Goal: Task Accomplishment & Management: Complete application form

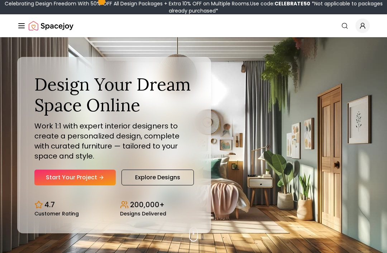
click at [102, 179] on icon "Hero section" at bounding box center [102, 177] width 2 height 3
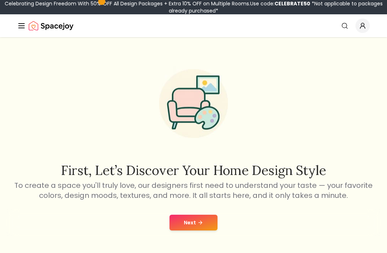
click at [194, 219] on button "Next" at bounding box center [193, 223] width 48 height 16
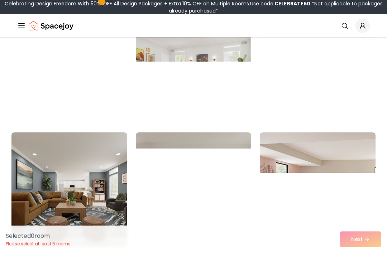
scroll to position [1329, 0]
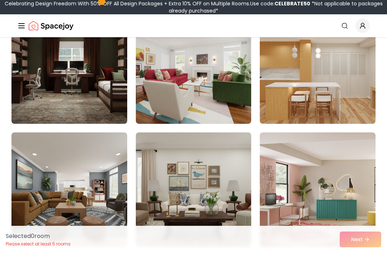
click at [326, 83] on img at bounding box center [318, 66] width 116 height 115
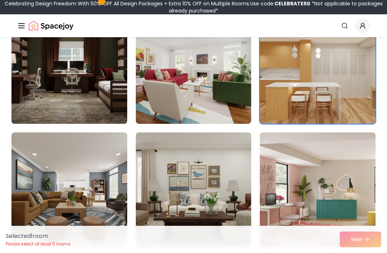
click at [230, 97] on img at bounding box center [194, 66] width 116 height 115
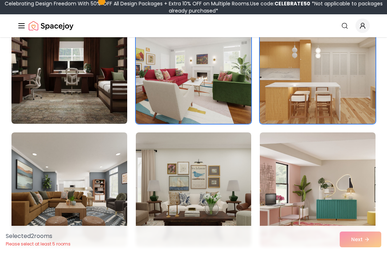
click at [126, 107] on img at bounding box center [69, 66] width 116 height 115
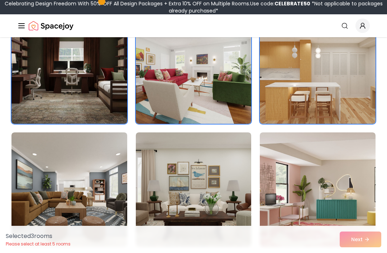
click at [86, 197] on img at bounding box center [69, 190] width 116 height 115
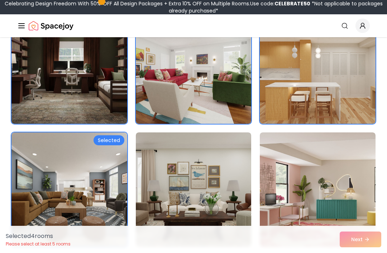
click at [166, 174] on img at bounding box center [194, 190] width 116 height 115
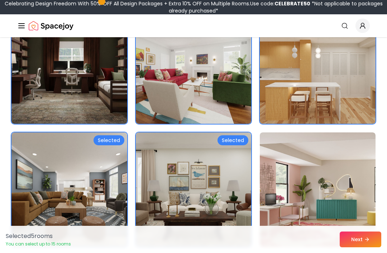
click at [359, 248] on button "Next" at bounding box center [361, 240] width 42 height 16
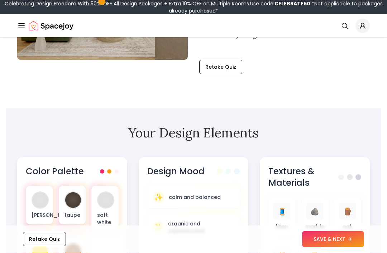
scroll to position [167, 0]
click at [328, 248] on button "SAVE & NEXT" at bounding box center [333, 240] width 62 height 16
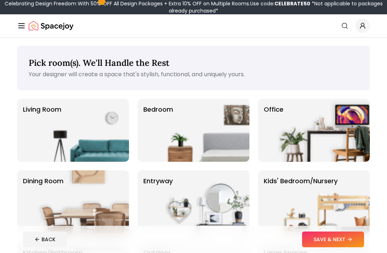
click at [333, 243] on button "SAVE & NEXT" at bounding box center [333, 240] width 62 height 16
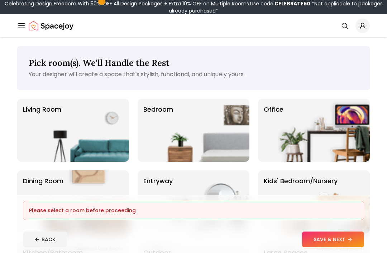
click at [342, 240] on button "SAVE & NEXT" at bounding box center [333, 240] width 62 height 16
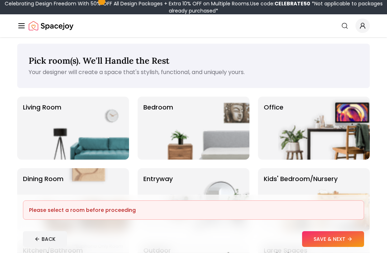
scroll to position [2, 0]
click at [244, 140] on img at bounding box center [204, 128] width 92 height 63
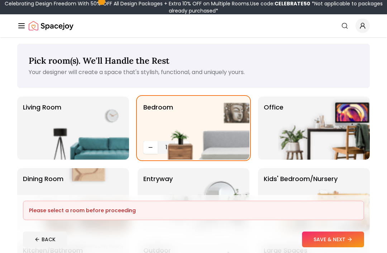
click at [332, 248] on button "SAVE & NEXT" at bounding box center [333, 240] width 62 height 16
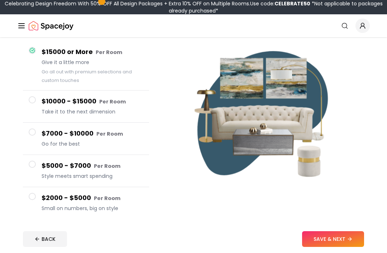
scroll to position [63, 0]
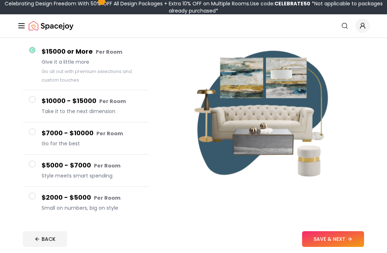
click at [111, 201] on small "Per Room" at bounding box center [107, 198] width 27 height 7
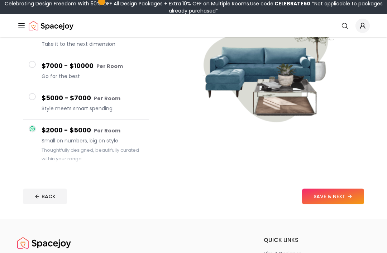
scroll to position [120, 0]
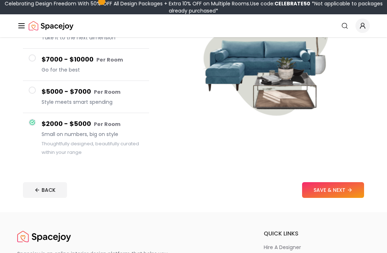
click at [350, 196] on button "SAVE & NEXT" at bounding box center [333, 190] width 62 height 16
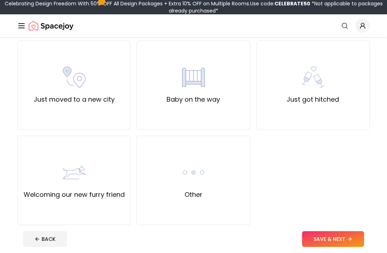
scroll to position [249, 0]
click at [221, 200] on div "Other" at bounding box center [193, 181] width 114 height 90
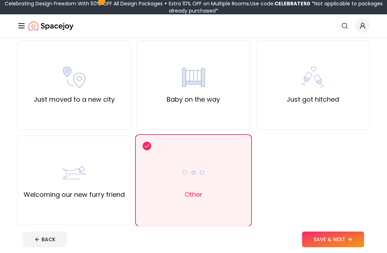
click at [339, 248] on button "SAVE & NEXT" at bounding box center [333, 240] width 62 height 16
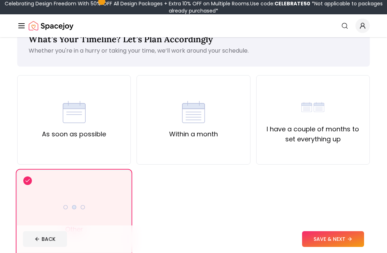
scroll to position [24, 0]
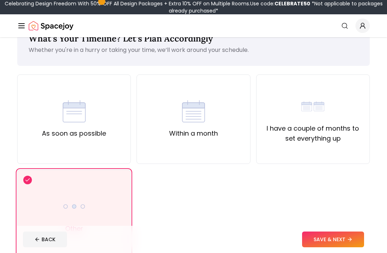
click at [347, 141] on label "I have a couple of months to set everything up" at bounding box center [312, 134] width 101 height 20
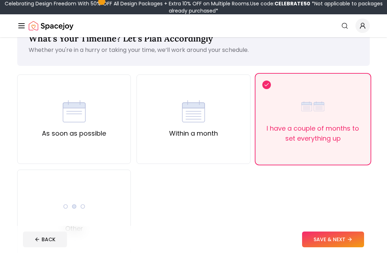
click at [331, 250] on footer "BACK SAVE & NEXT" at bounding box center [193, 239] width 353 height 27
click at [334, 248] on button "SAVE & NEXT" at bounding box center [333, 240] width 62 height 16
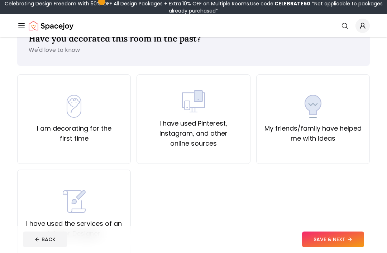
click at [120, 127] on label "I am decorating for the first time" at bounding box center [73, 134] width 101 height 20
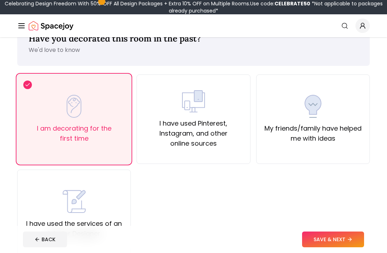
click at [342, 248] on button "SAVE & NEXT" at bounding box center [333, 240] width 62 height 16
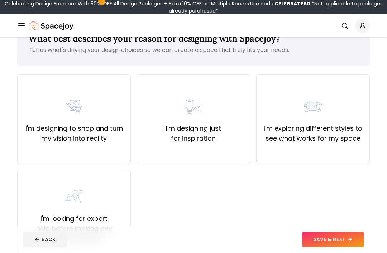
click at [235, 123] on div "I'm designing just for inspiration" at bounding box center [193, 119] width 101 height 49
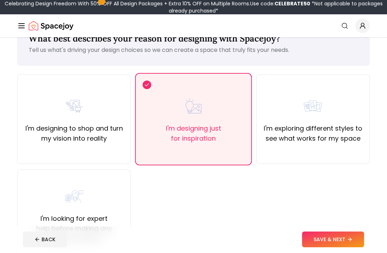
click at [331, 248] on button "SAVE & NEXT" at bounding box center [333, 240] width 62 height 16
